Goal: Information Seeking & Learning: Learn about a topic

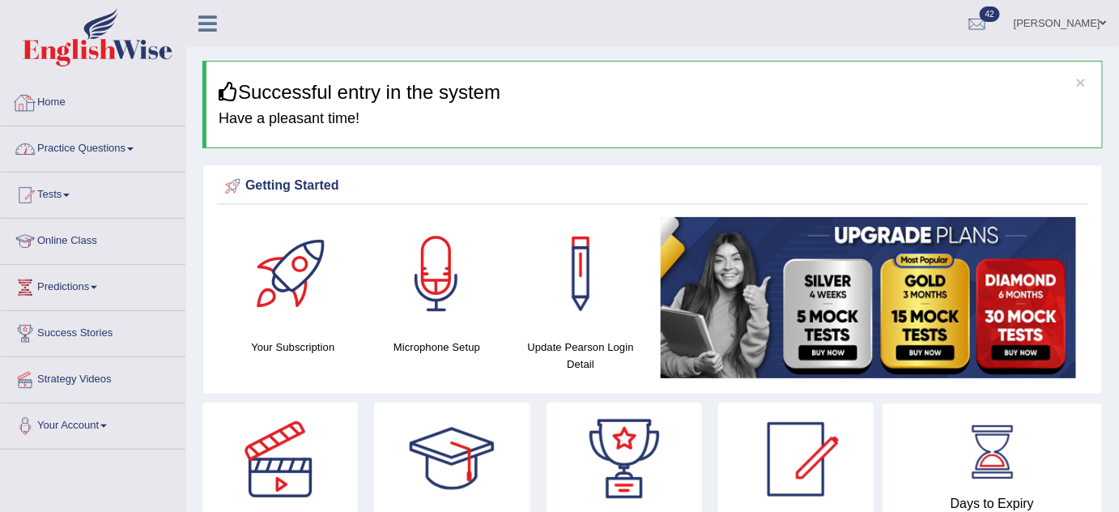
click at [121, 148] on link "Practice Questions" at bounding box center [93, 146] width 185 height 40
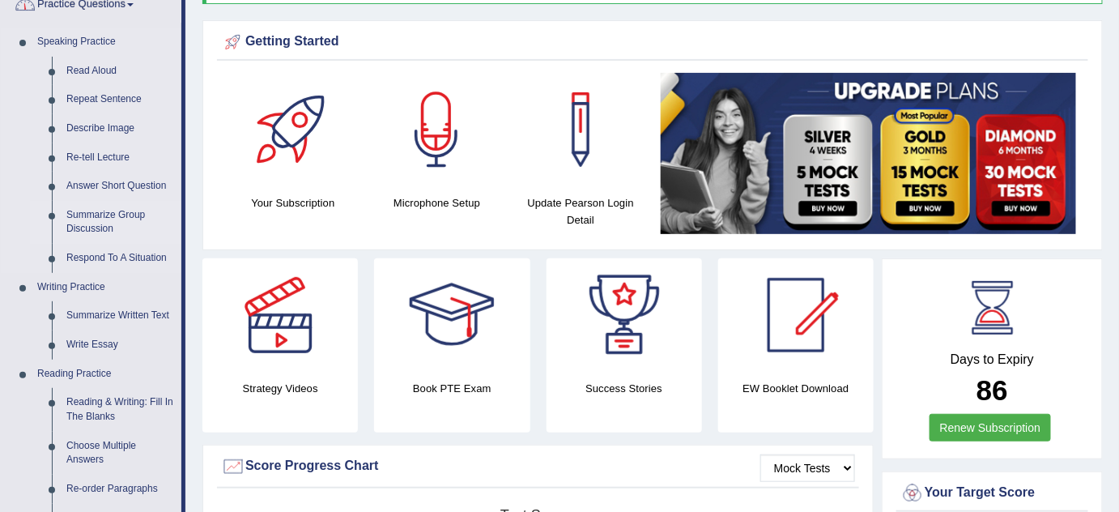
scroll to position [147, 0]
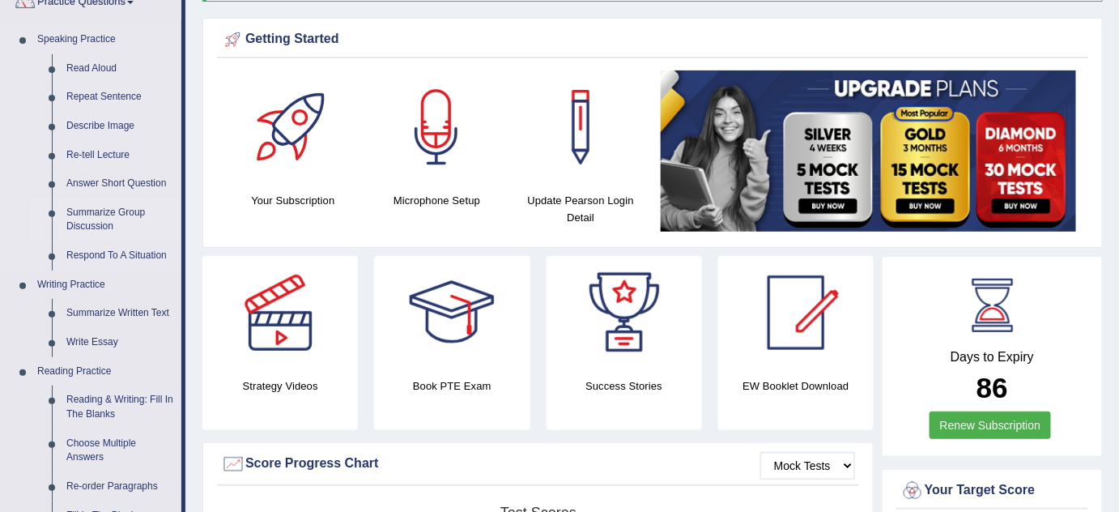
click at [104, 202] on link "Summarize Group Discussion" at bounding box center [120, 219] width 122 height 43
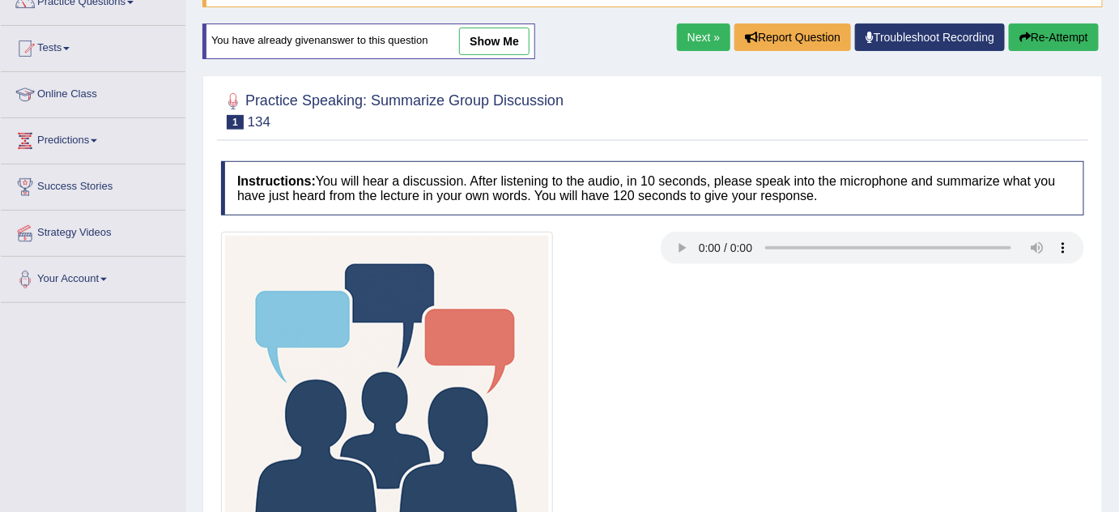
scroll to position [220, 0]
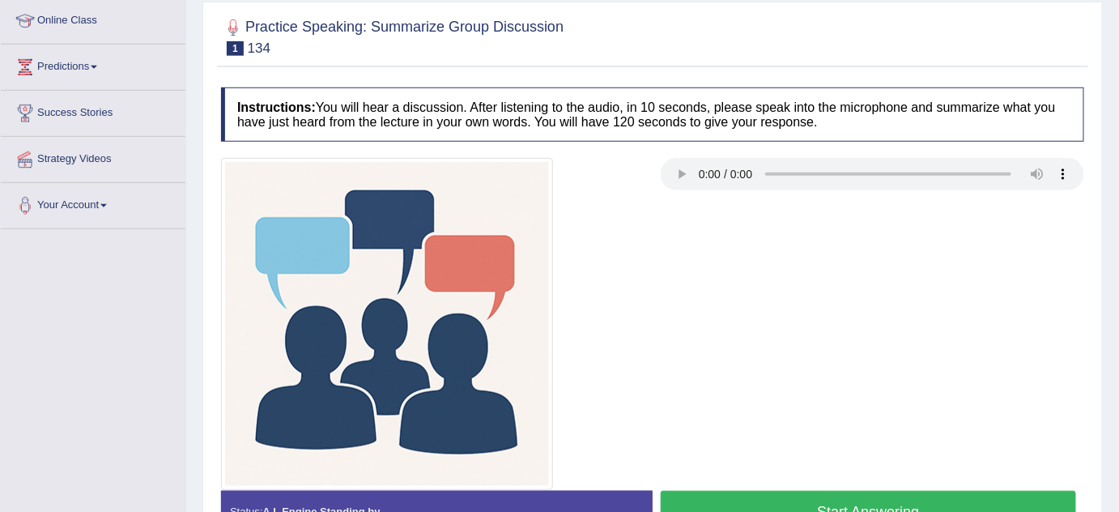
click at [671, 93] on h4 "Instructions: You will hear a discussion. After listening to the audio, in 10 s…" at bounding box center [652, 114] width 863 height 54
drag, startPoint x: 664, startPoint y: 214, endPoint x: 674, endPoint y: 414, distance: 200.2
click at [674, 427] on div at bounding box center [652, 324] width 879 height 332
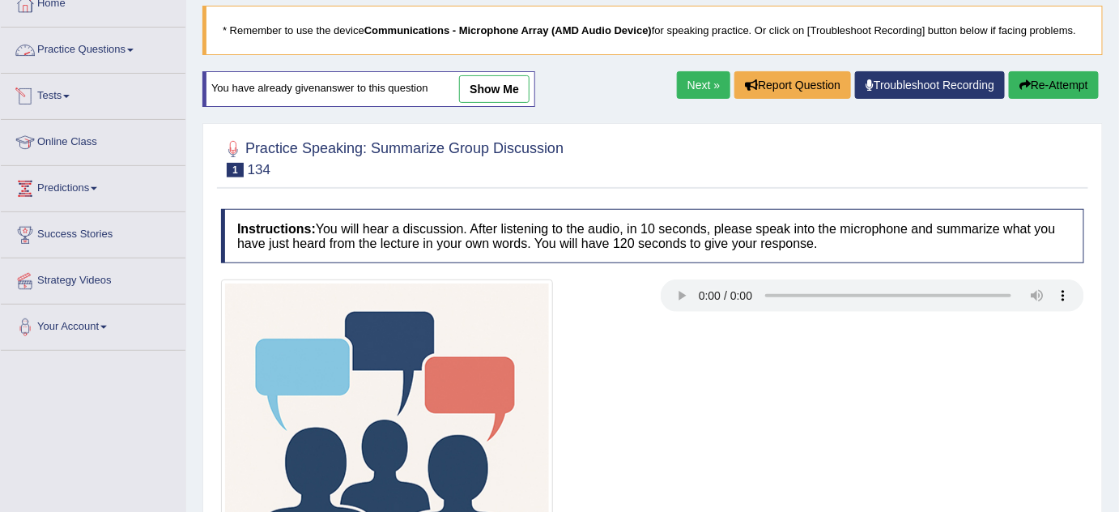
scroll to position [73, 0]
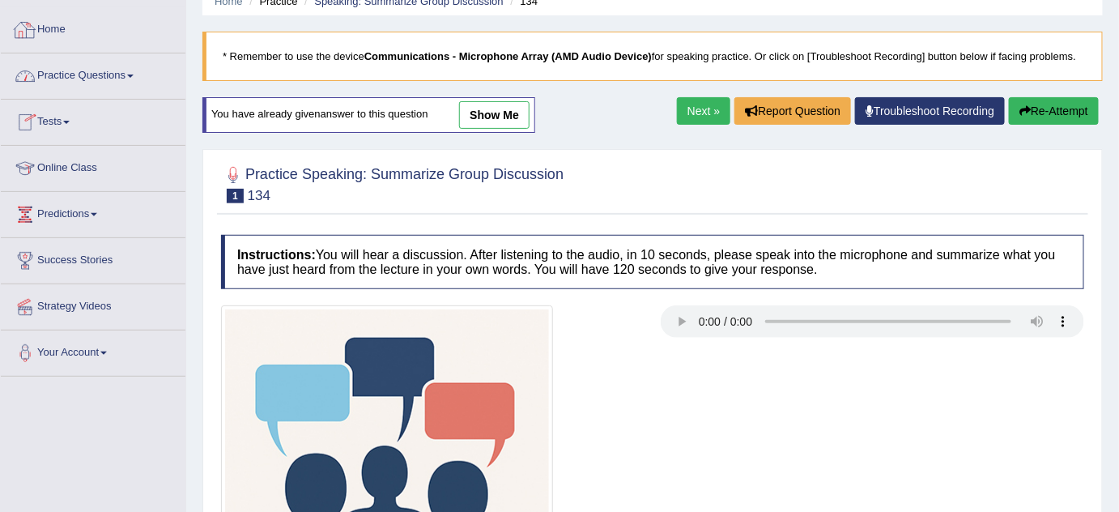
click at [101, 73] on link "Practice Questions" at bounding box center [93, 73] width 185 height 40
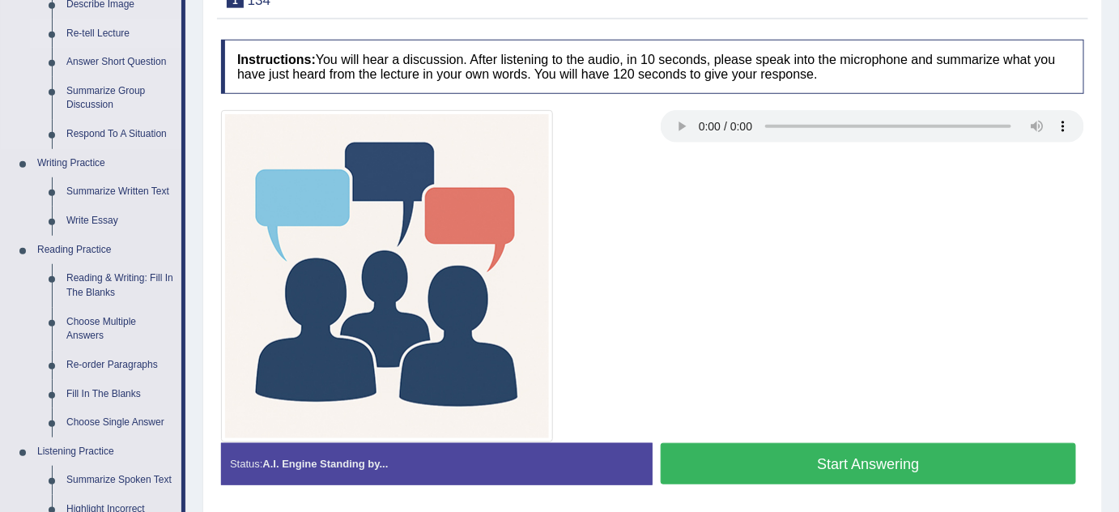
scroll to position [294, 0]
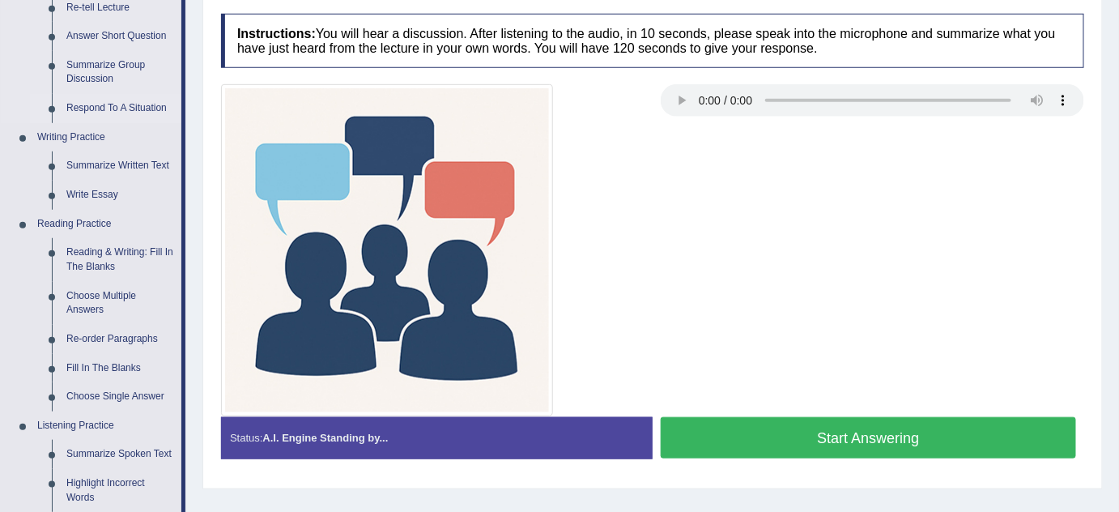
click at [105, 111] on link "Respond To A Situation" at bounding box center [120, 108] width 122 height 29
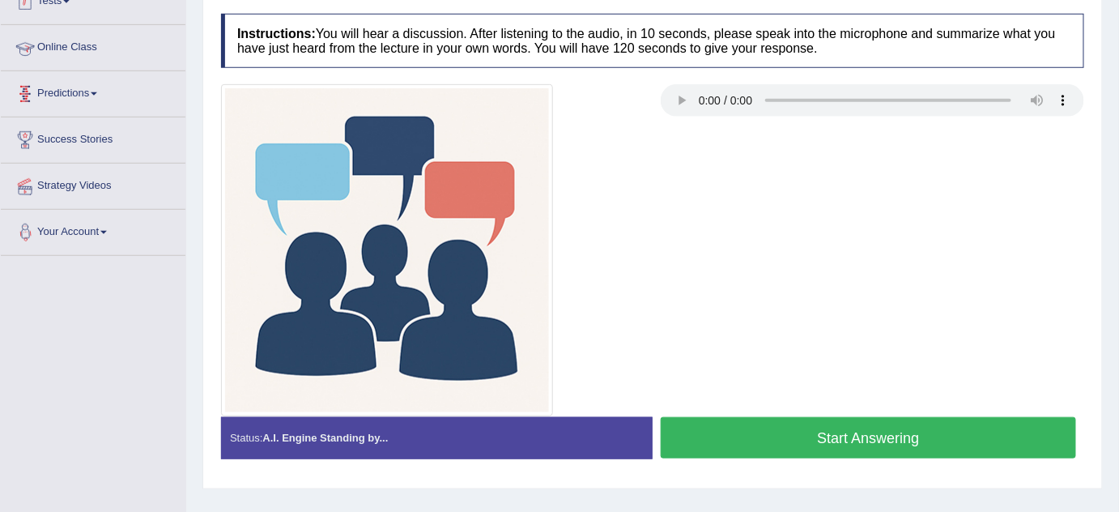
scroll to position [338, 0]
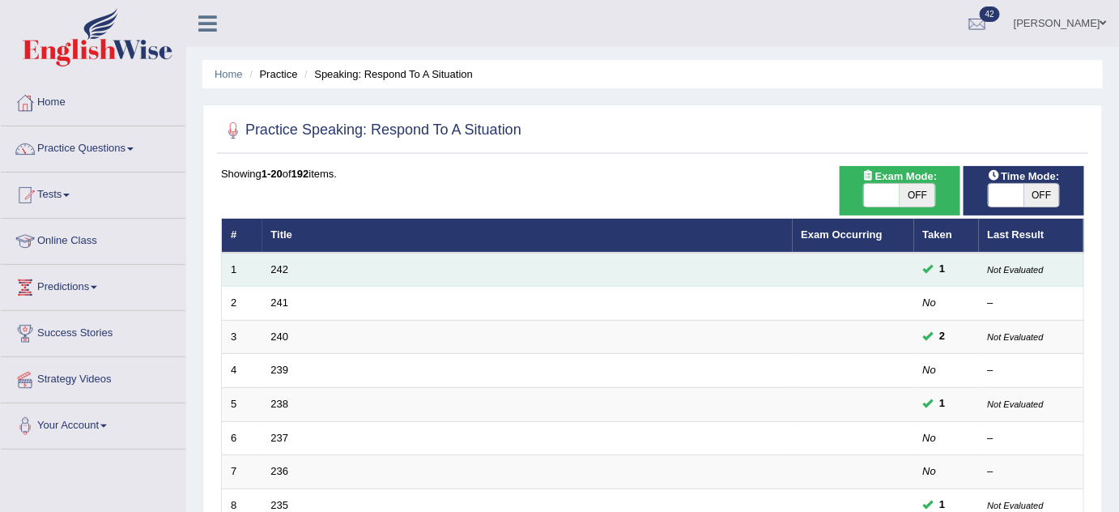
click at [276, 256] on td "242" at bounding box center [527, 270] width 530 height 34
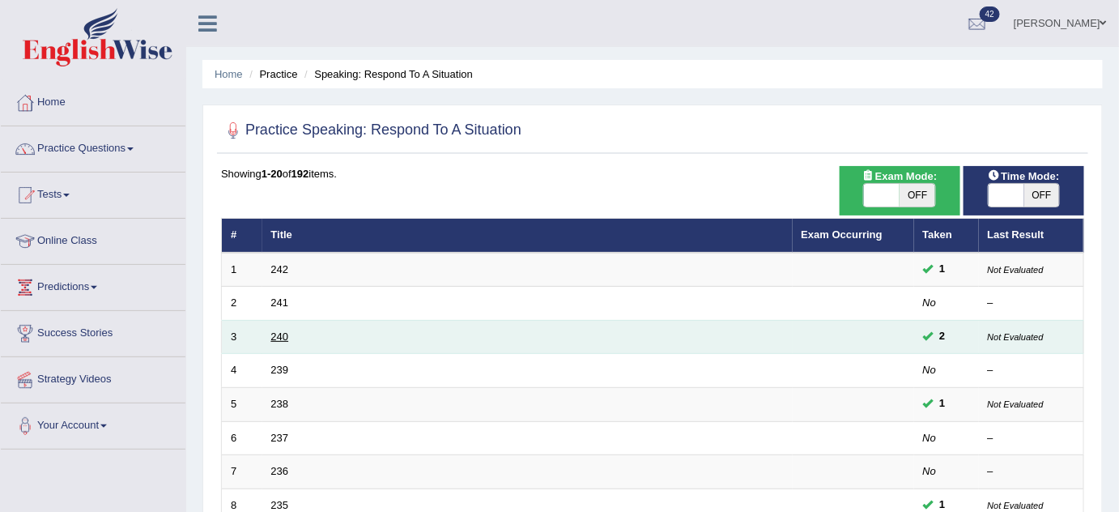
click at [279, 334] on link "240" at bounding box center [280, 336] width 18 height 12
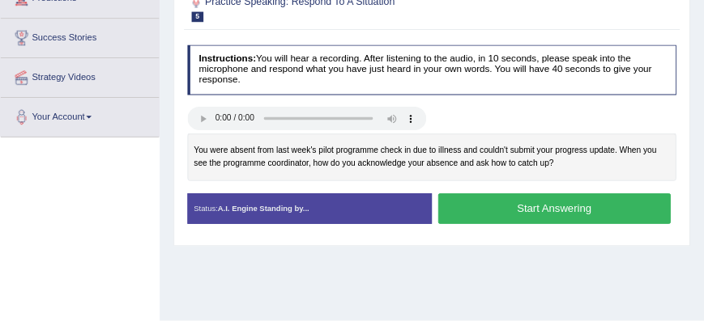
scroll to position [289, 0]
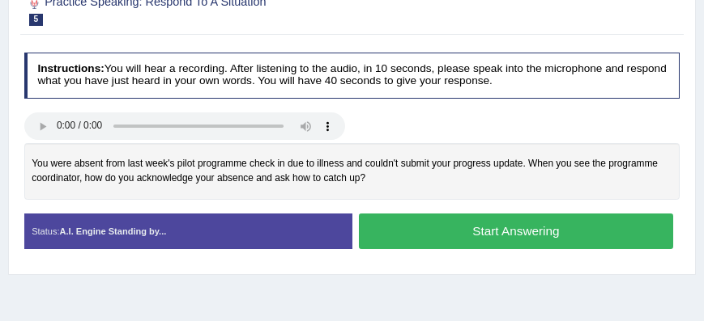
drag, startPoint x: 32, startPoint y: 156, endPoint x: 516, endPoint y: 172, distance: 484.5
click at [510, 164] on div "You were absent from last week's pilot programme check in due to illness and co…" at bounding box center [352, 171] width 656 height 56
click at [513, 166] on div "You were absent from last week's pilot programme check in due to illness and co…" at bounding box center [352, 171] width 656 height 56
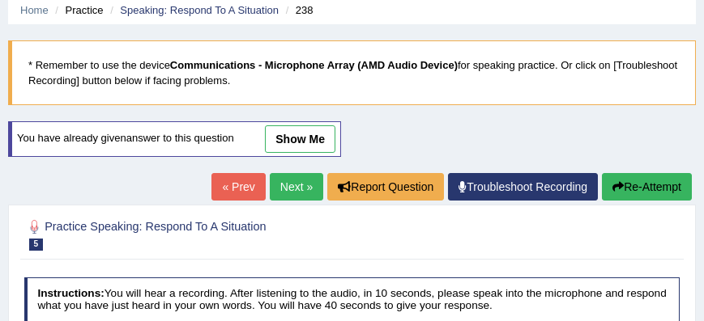
scroll to position [104, 0]
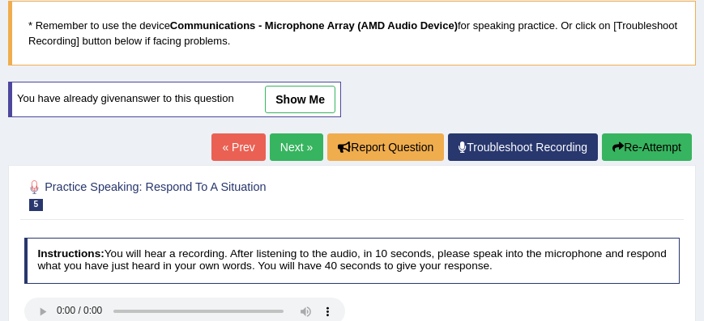
click at [302, 150] on link "Next »" at bounding box center [296, 148] width 53 height 28
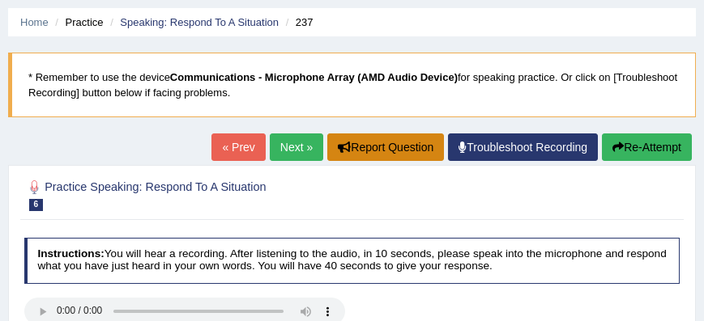
scroll to position [46, 0]
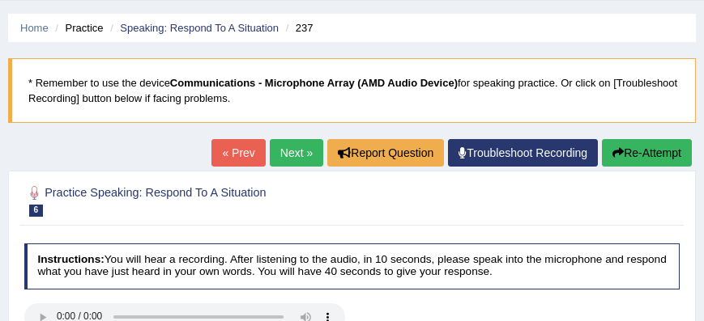
click at [304, 152] on link "Next »" at bounding box center [296, 153] width 53 height 28
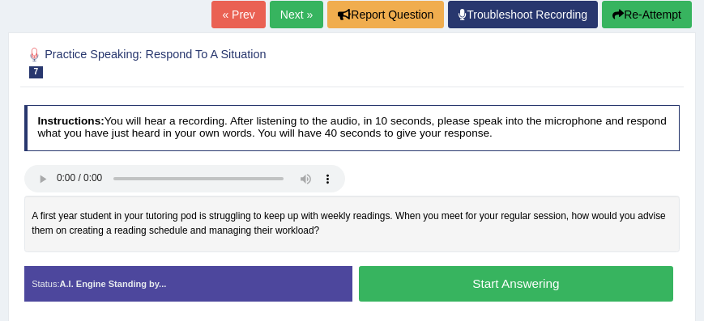
click at [296, 16] on link "Next »" at bounding box center [296, 15] width 53 height 28
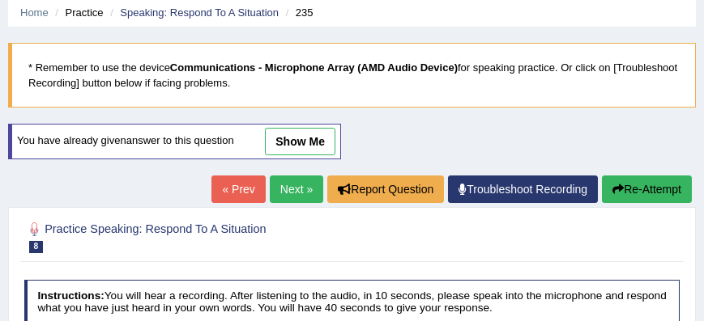
scroll to position [46, 0]
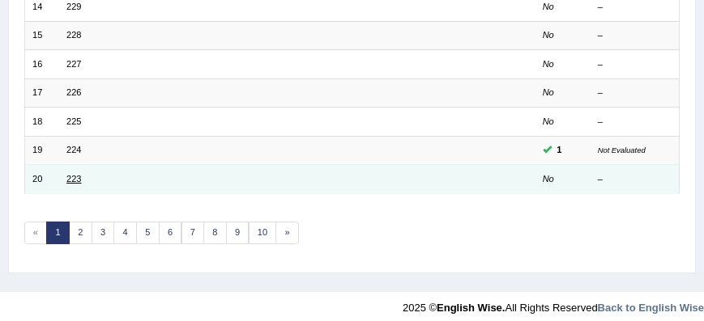
click at [73, 174] on link "223" at bounding box center [73, 179] width 15 height 10
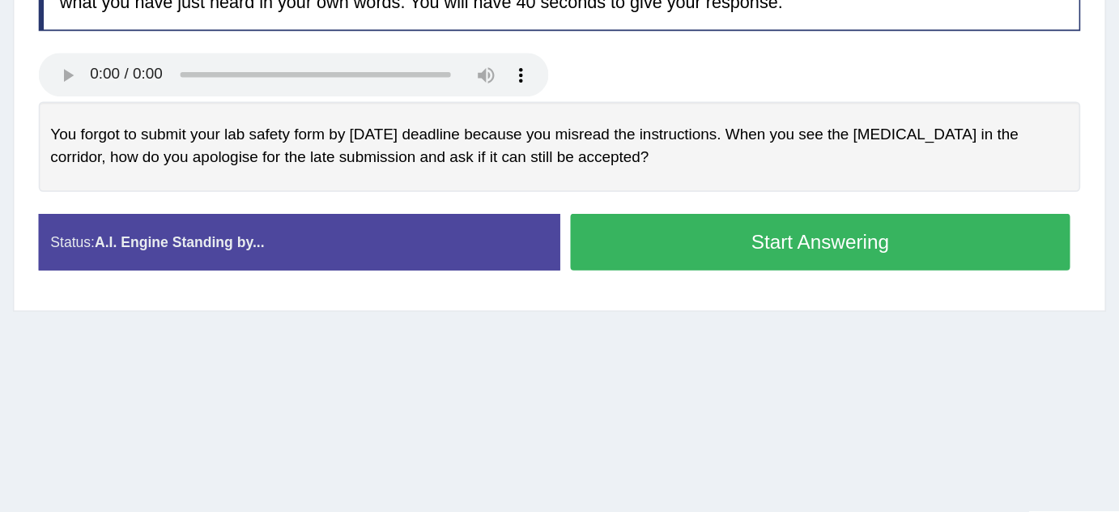
scroll to position [324, 0]
